Goal: Navigation & Orientation: Find specific page/section

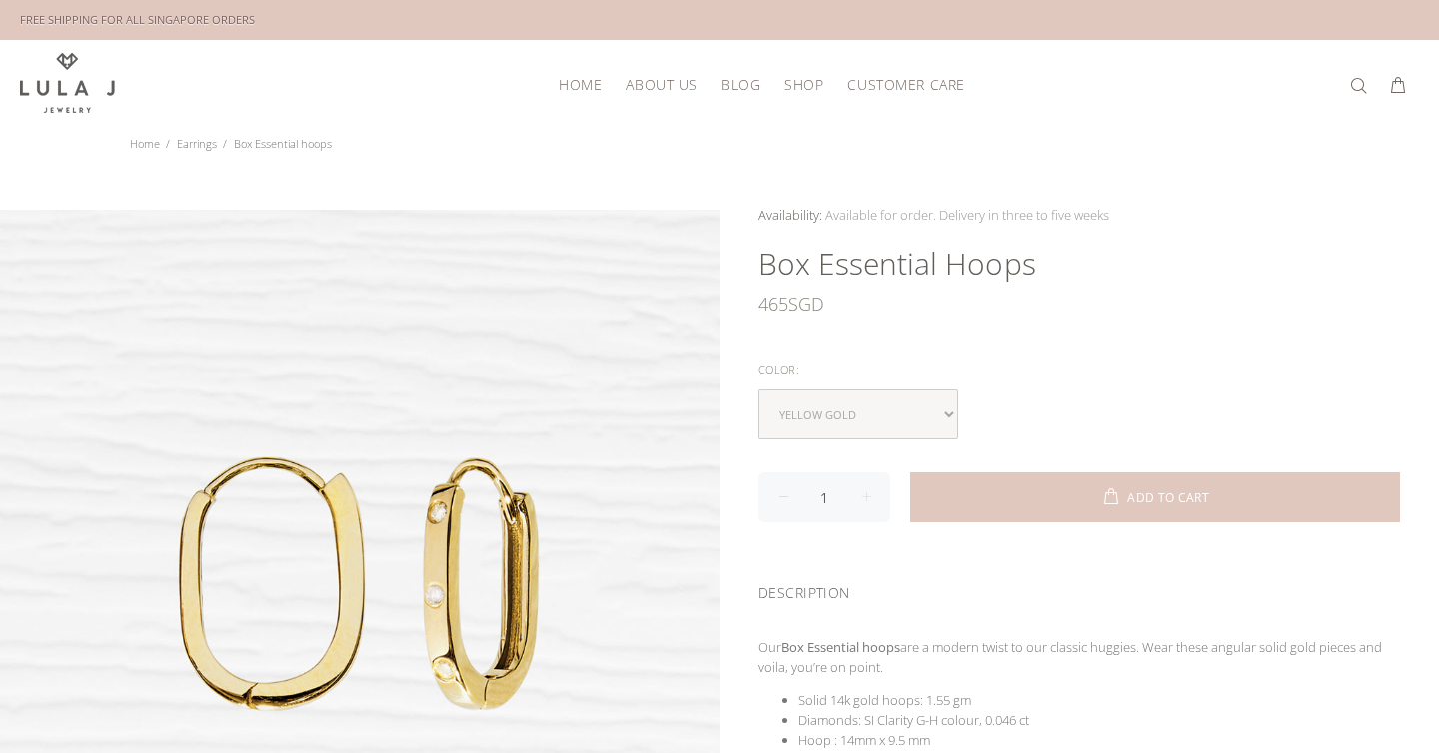
click at [588, 87] on span "HOME" at bounding box center [580, 84] width 43 height 15
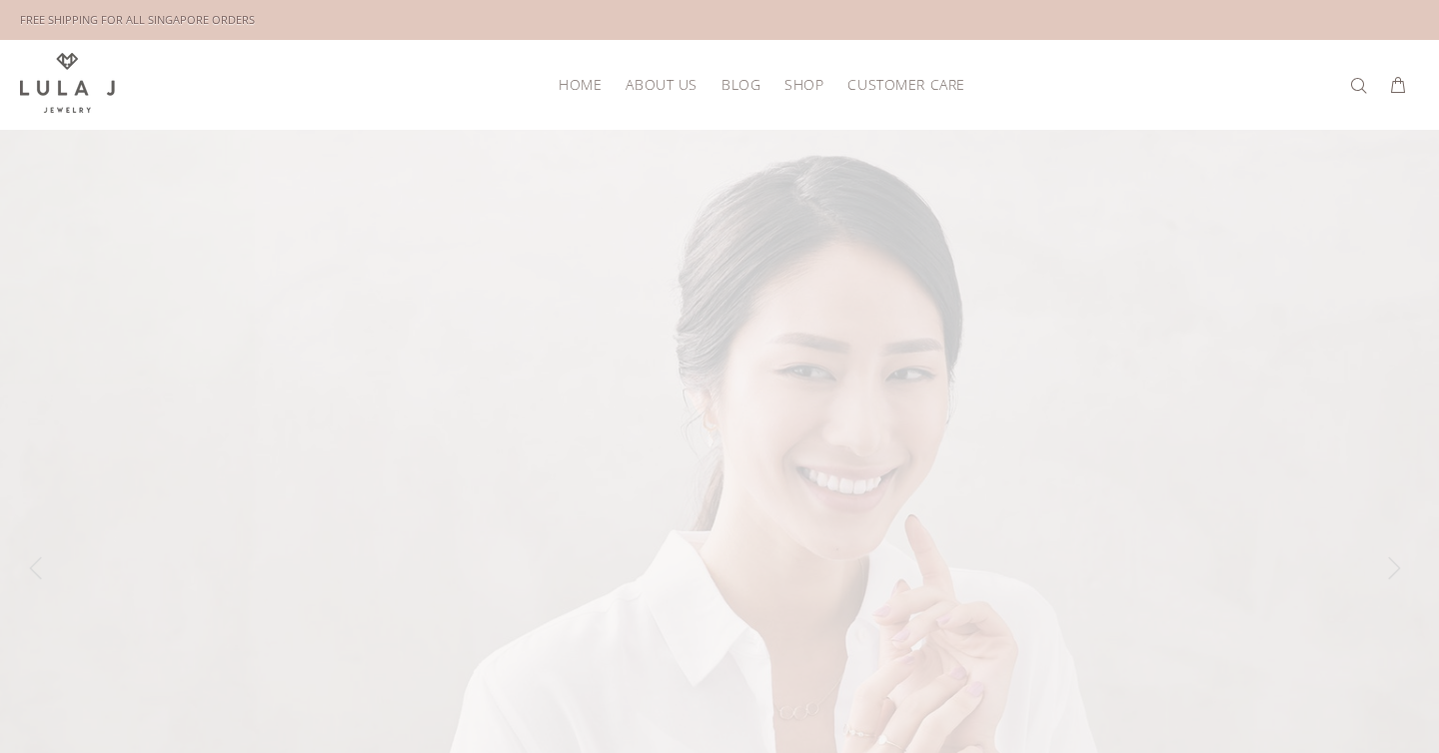
click at [655, 89] on span "ABOUT US" at bounding box center [661, 84] width 71 height 15
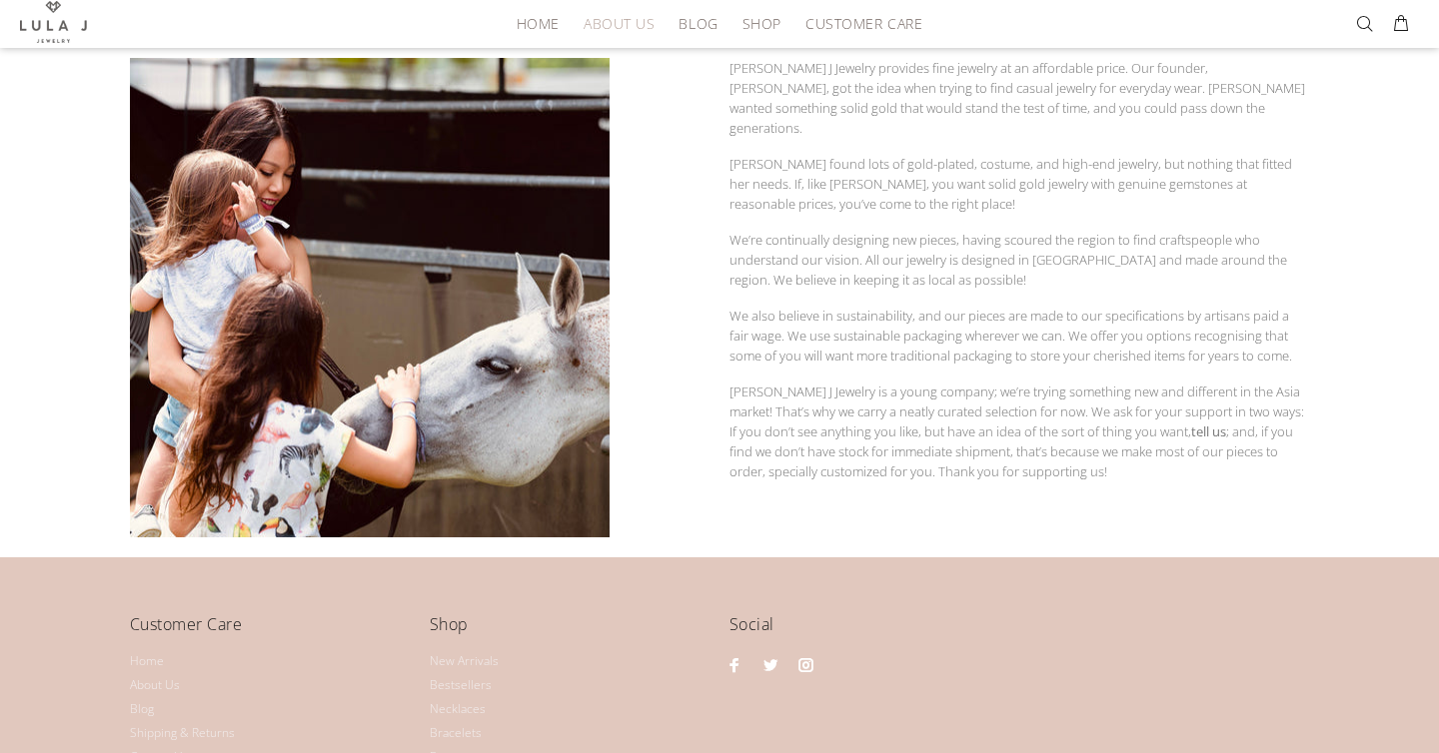
scroll to position [395, 0]
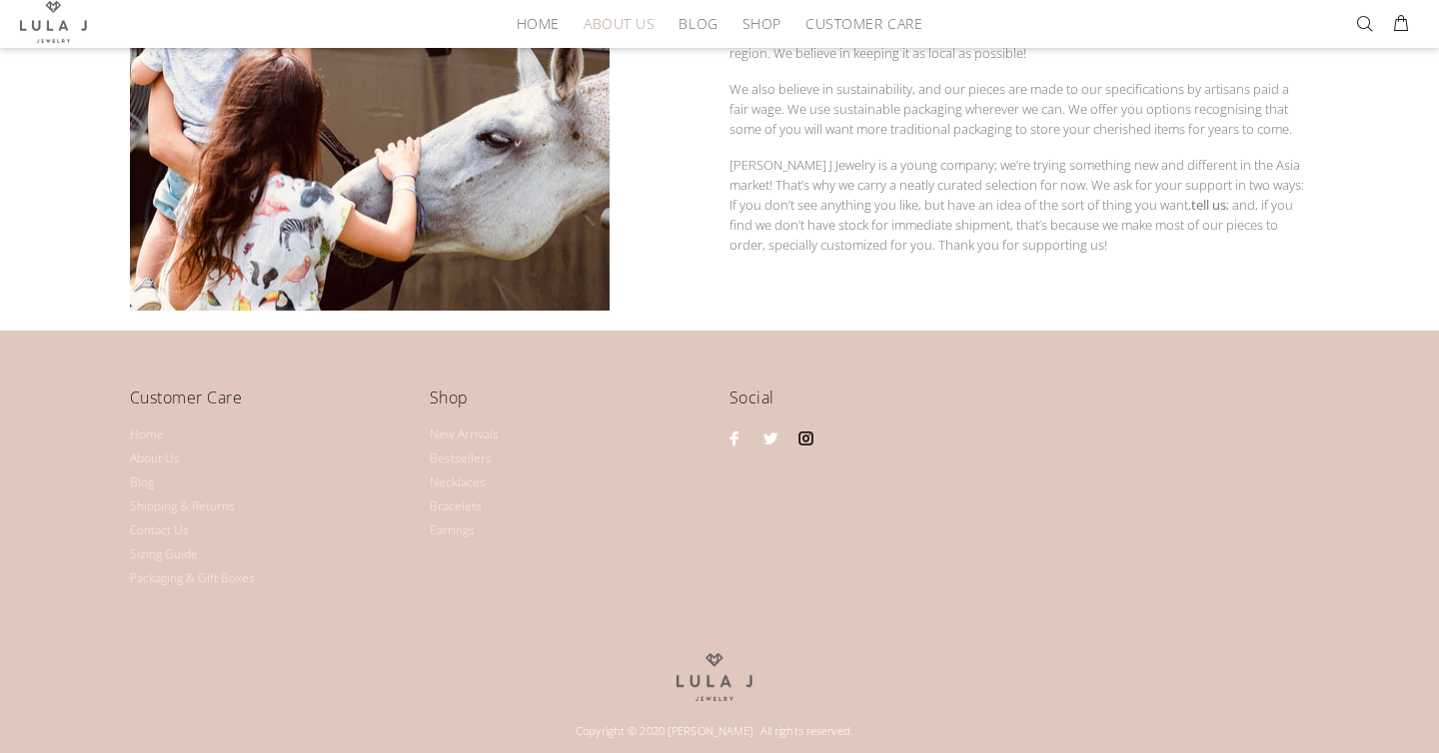
click at [810, 430] on link at bounding box center [806, 439] width 26 height 26
